Goal: Find specific page/section: Find specific page/section

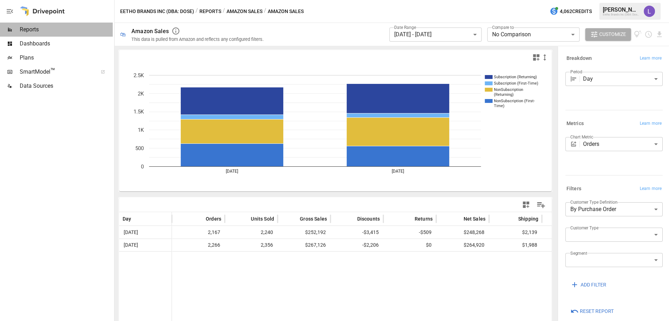
click at [31, 29] on span "Reports" at bounding box center [66, 29] width 93 height 8
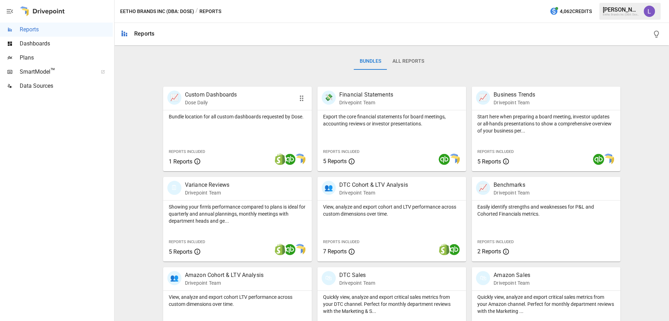
scroll to position [135, 0]
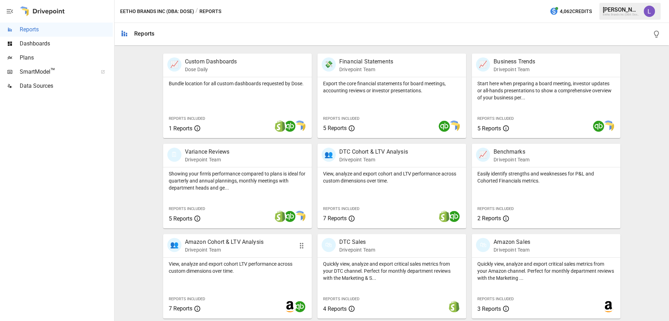
click at [221, 254] on div "👥 Amazon Cohort & LTV Analysis Drivepoint Team" at bounding box center [237, 245] width 149 height 23
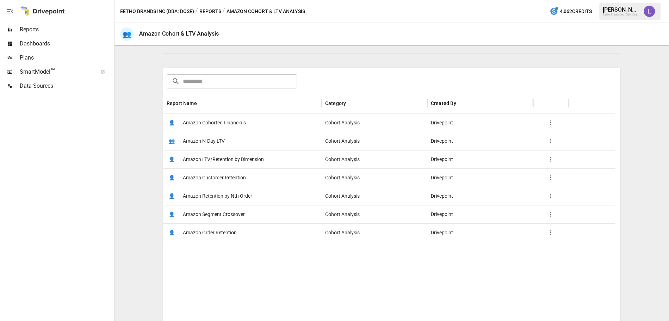
scroll to position [112, 0]
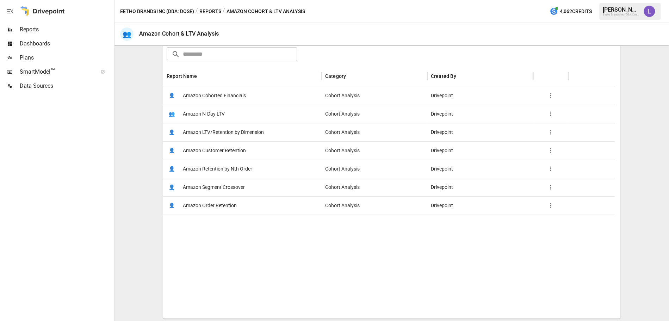
click at [205, 152] on span "Amazon Customer Retention" at bounding box center [214, 151] width 63 height 18
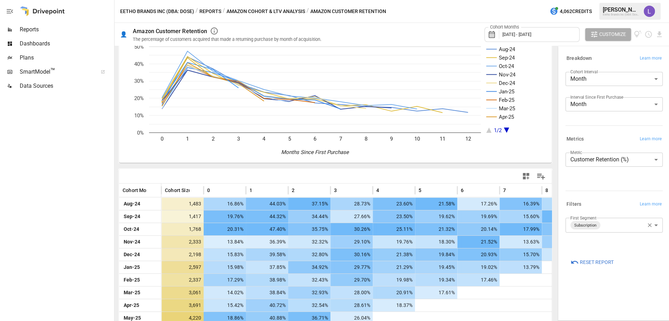
scroll to position [81, 0]
